Goal: Task Accomplishment & Management: Manage account settings

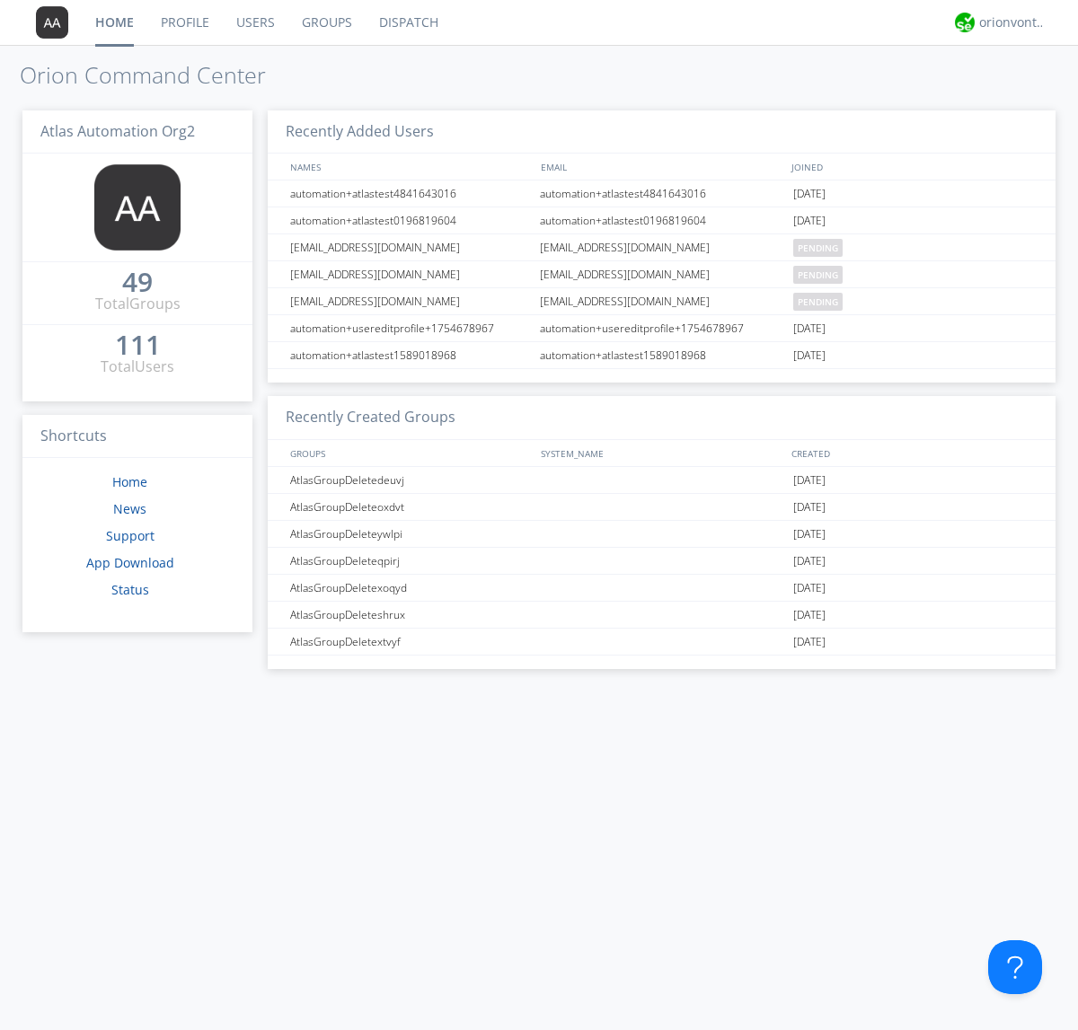
click at [325, 22] on link "Groups" at bounding box center [326, 22] width 77 height 45
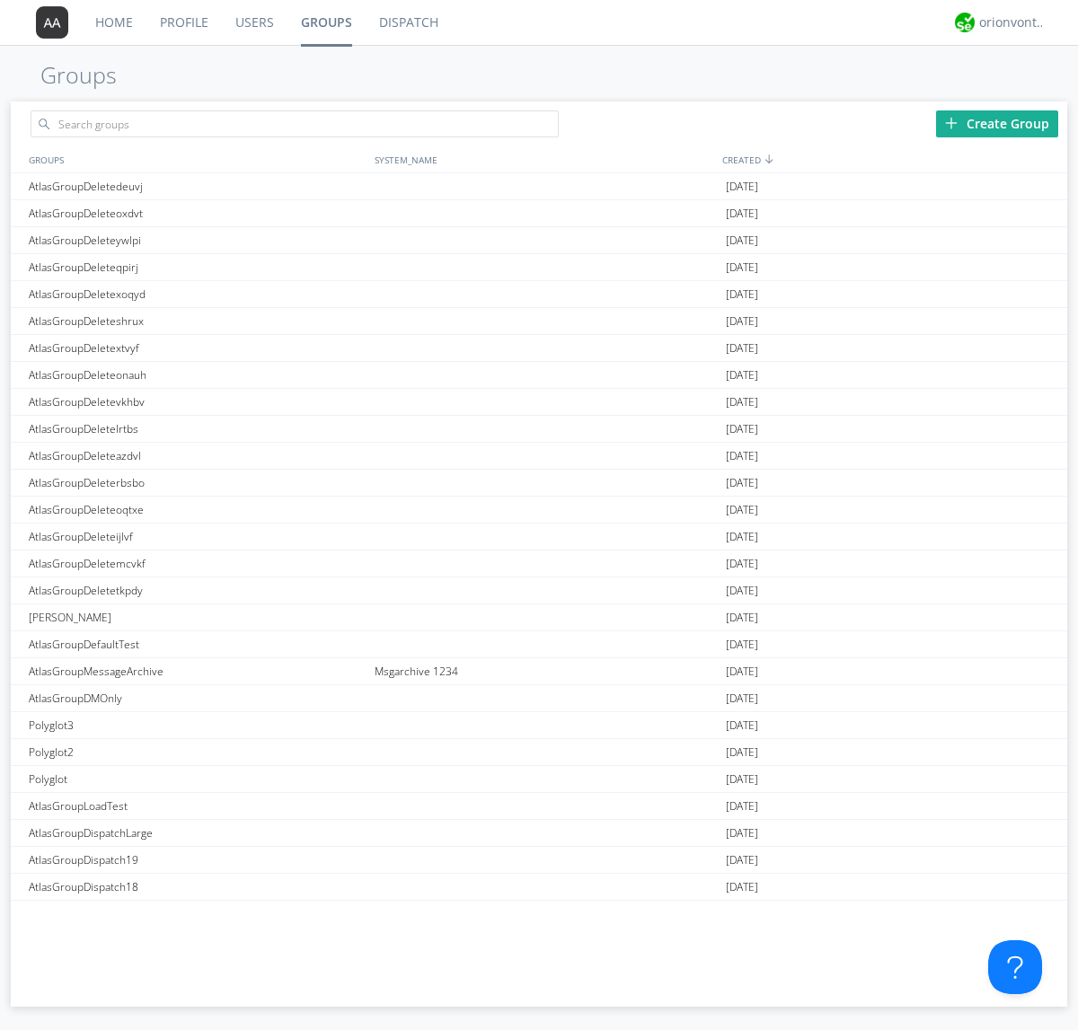
click at [997, 123] on div "Create Group" at bounding box center [997, 123] width 122 height 27
click at [325, 22] on link "Groups" at bounding box center [326, 22] width 78 height 45
type input "AtlasGroupDeleteugbun"
click at [253, 22] on link "Users" at bounding box center [255, 22] width 66 height 45
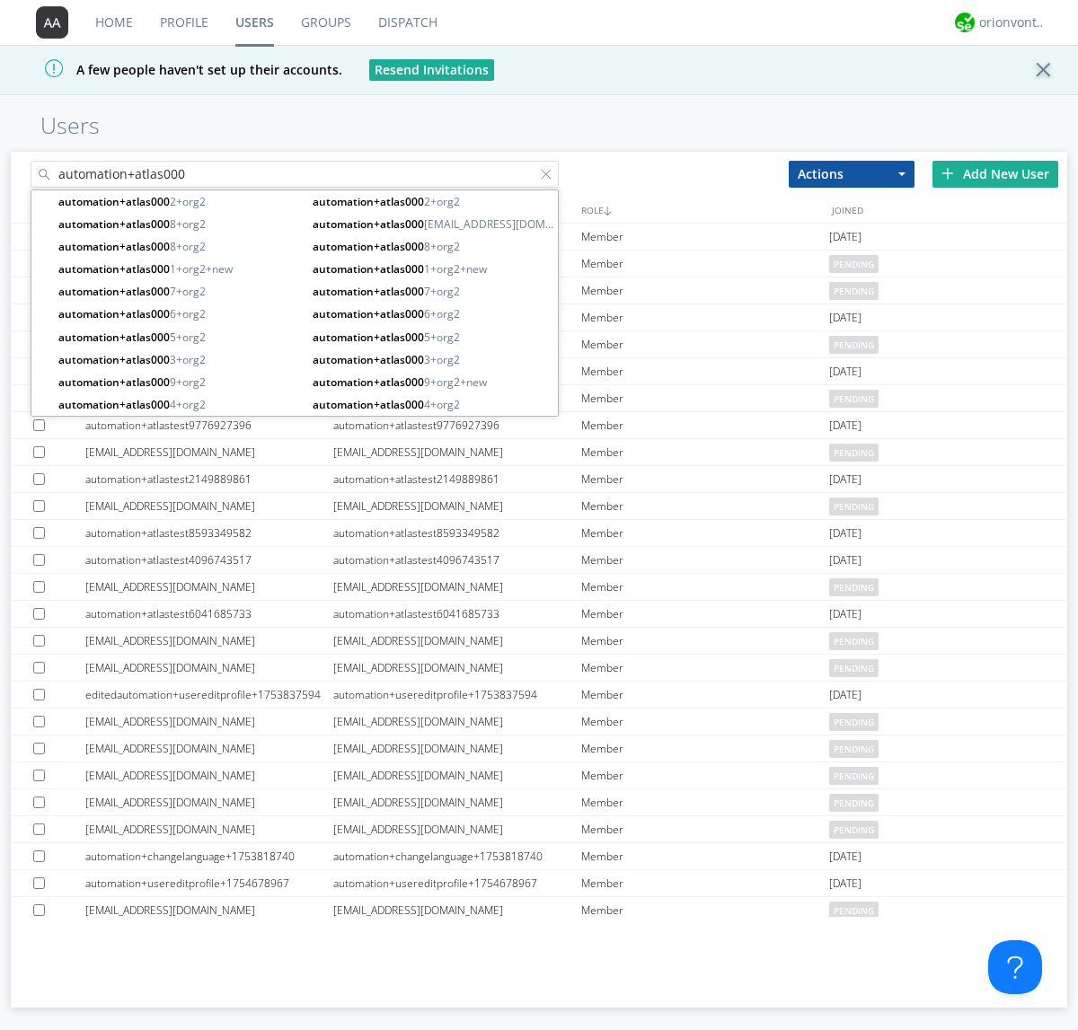
type input "automation+atlas000"
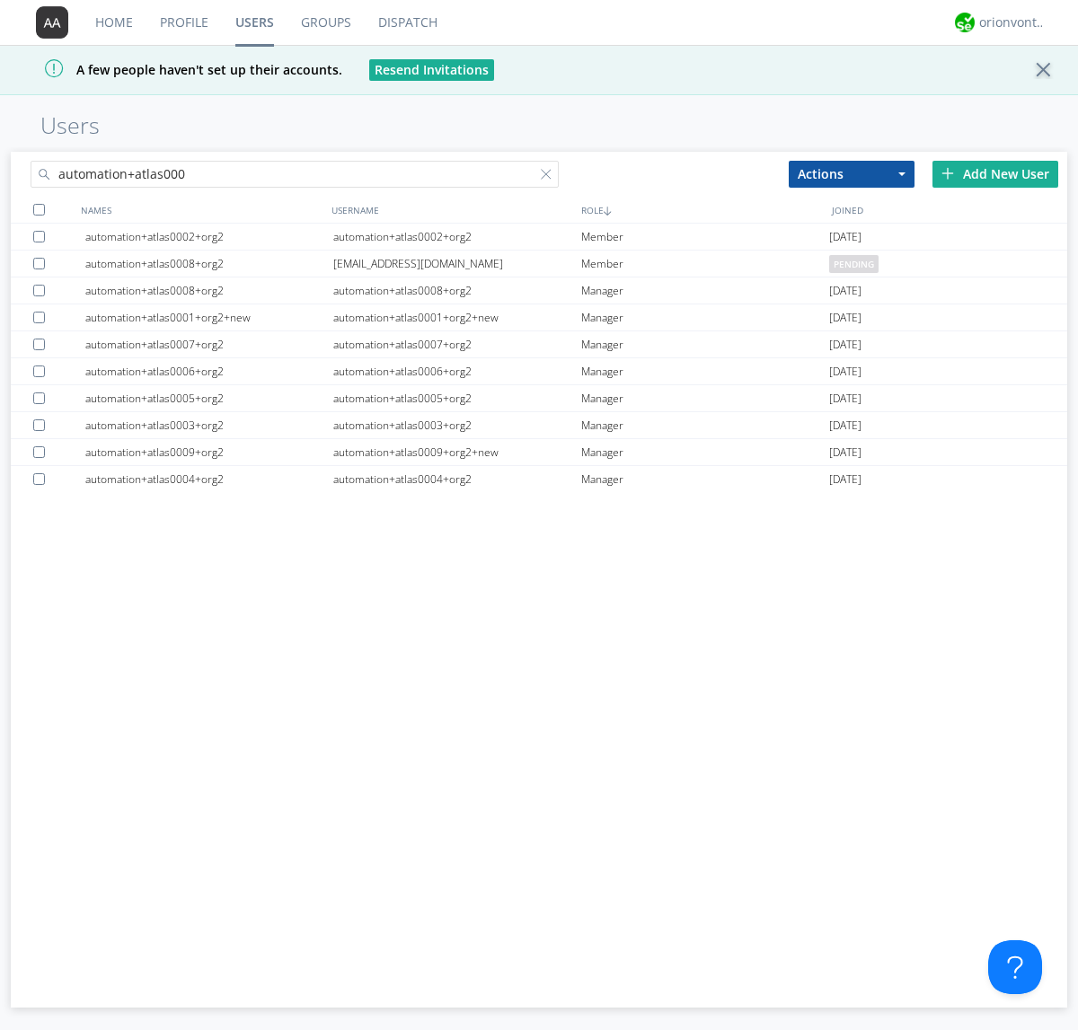
click at [39, 209] on div at bounding box center [39, 210] width 12 height 12
click at [851, 173] on button "Actions" at bounding box center [851, 174] width 126 height 27
click at [0, 0] on link "Add to Group" at bounding box center [0, 0] width 0 height 0
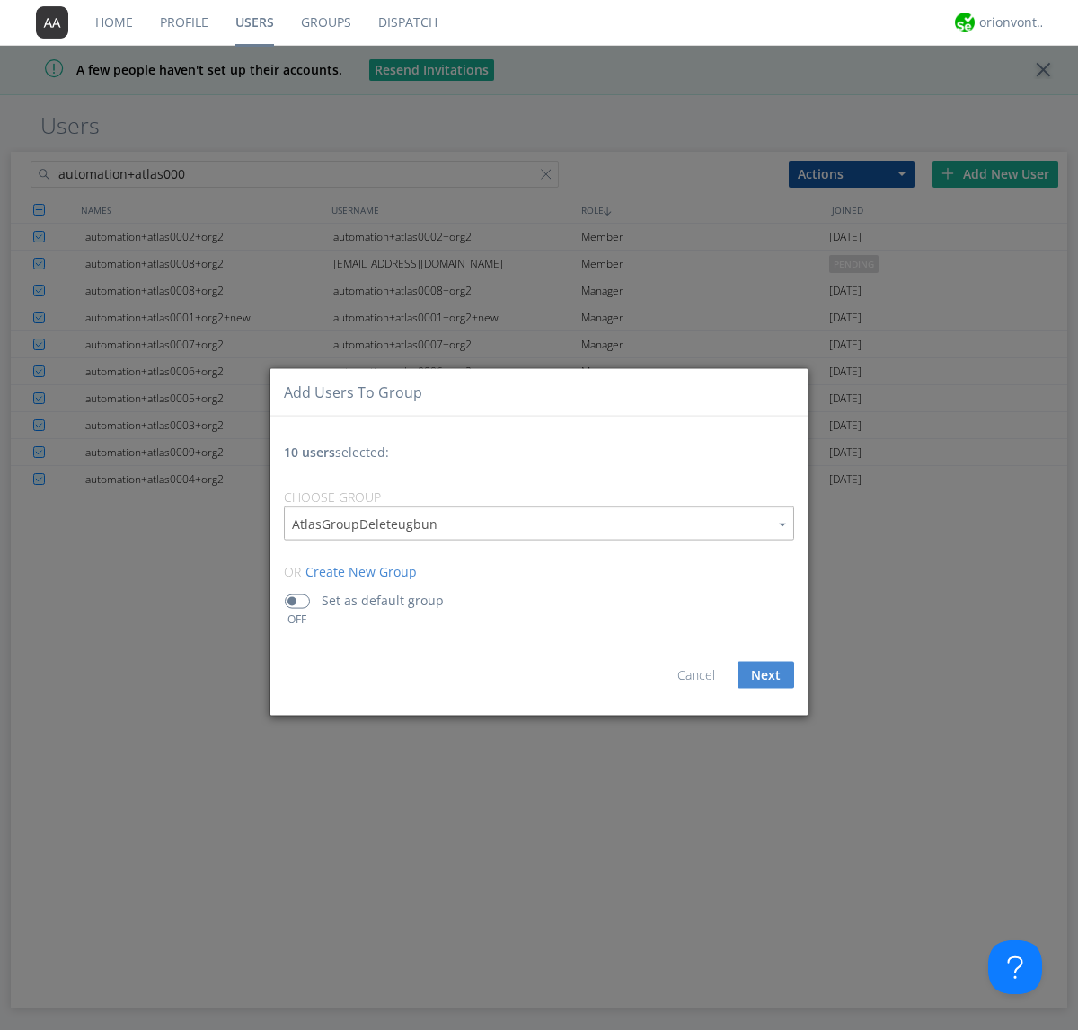
click at [765, 674] on button "Next" at bounding box center [765, 675] width 57 height 27
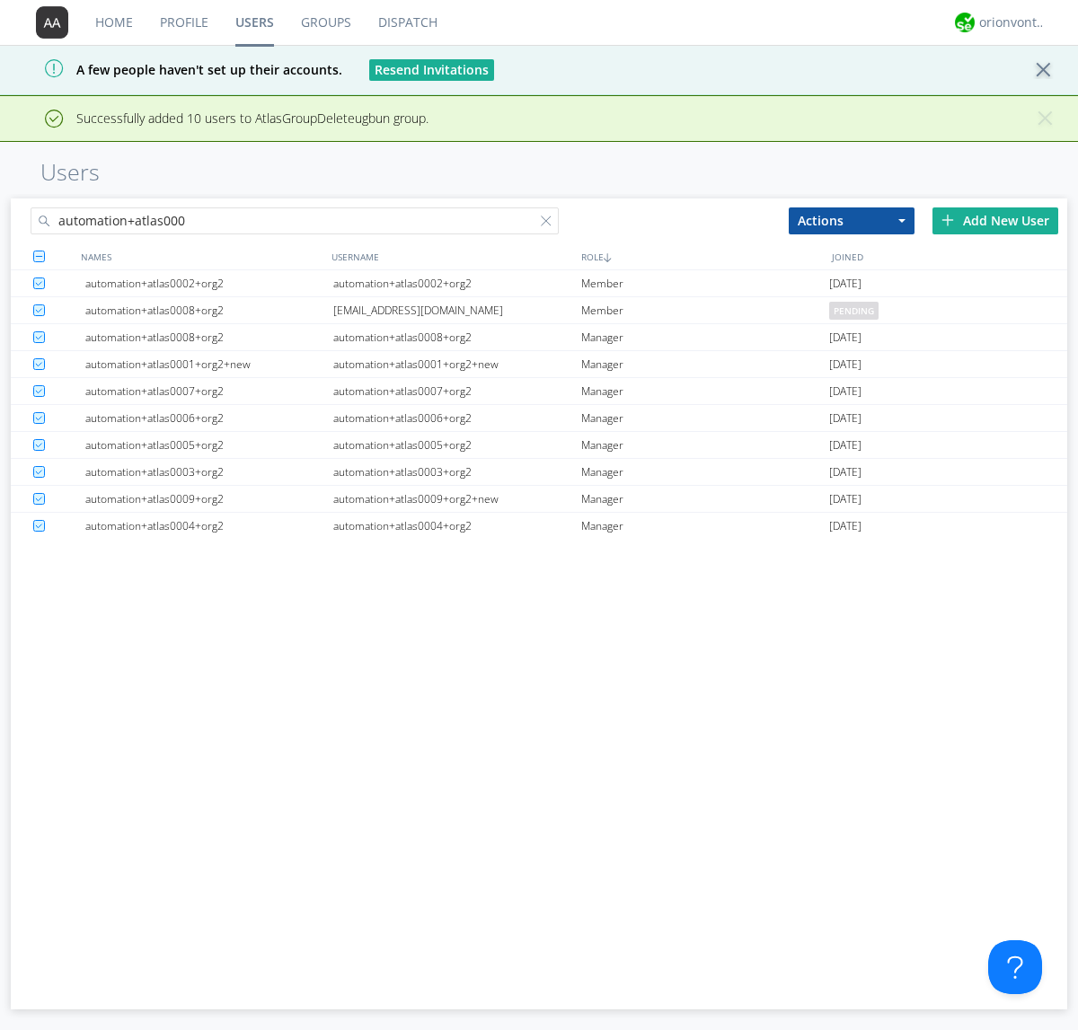
click at [325, 22] on link "Groups" at bounding box center [325, 22] width 77 height 45
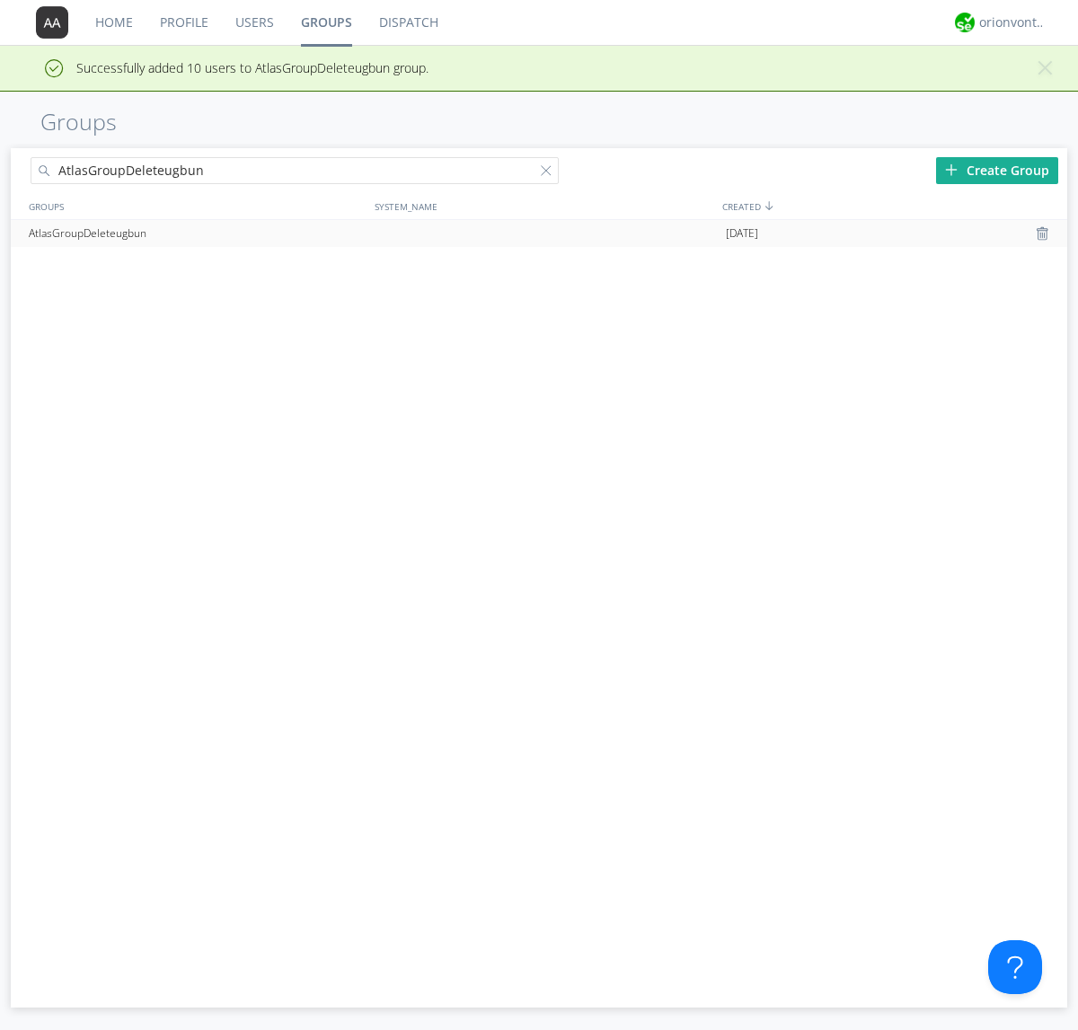
type input "AtlasGroupDeleteugbun"
click at [1043, 233] on div at bounding box center [1044, 233] width 18 height 14
